Goal: Task Accomplishment & Management: Manage account settings

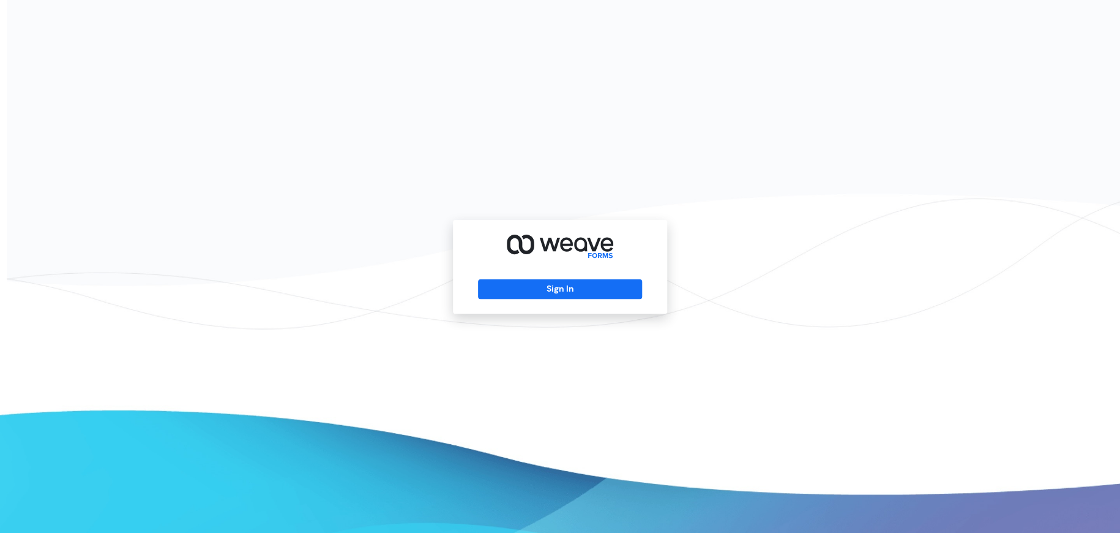
drag, startPoint x: 580, startPoint y: 293, endPoint x: 581, endPoint y: 305, distance: 12.9
click at [581, 305] on div "Sign In" at bounding box center [560, 267] width 214 height 94
click at [597, 291] on button "Sign In" at bounding box center [559, 289] width 163 height 20
